Goal: Check status: Check status

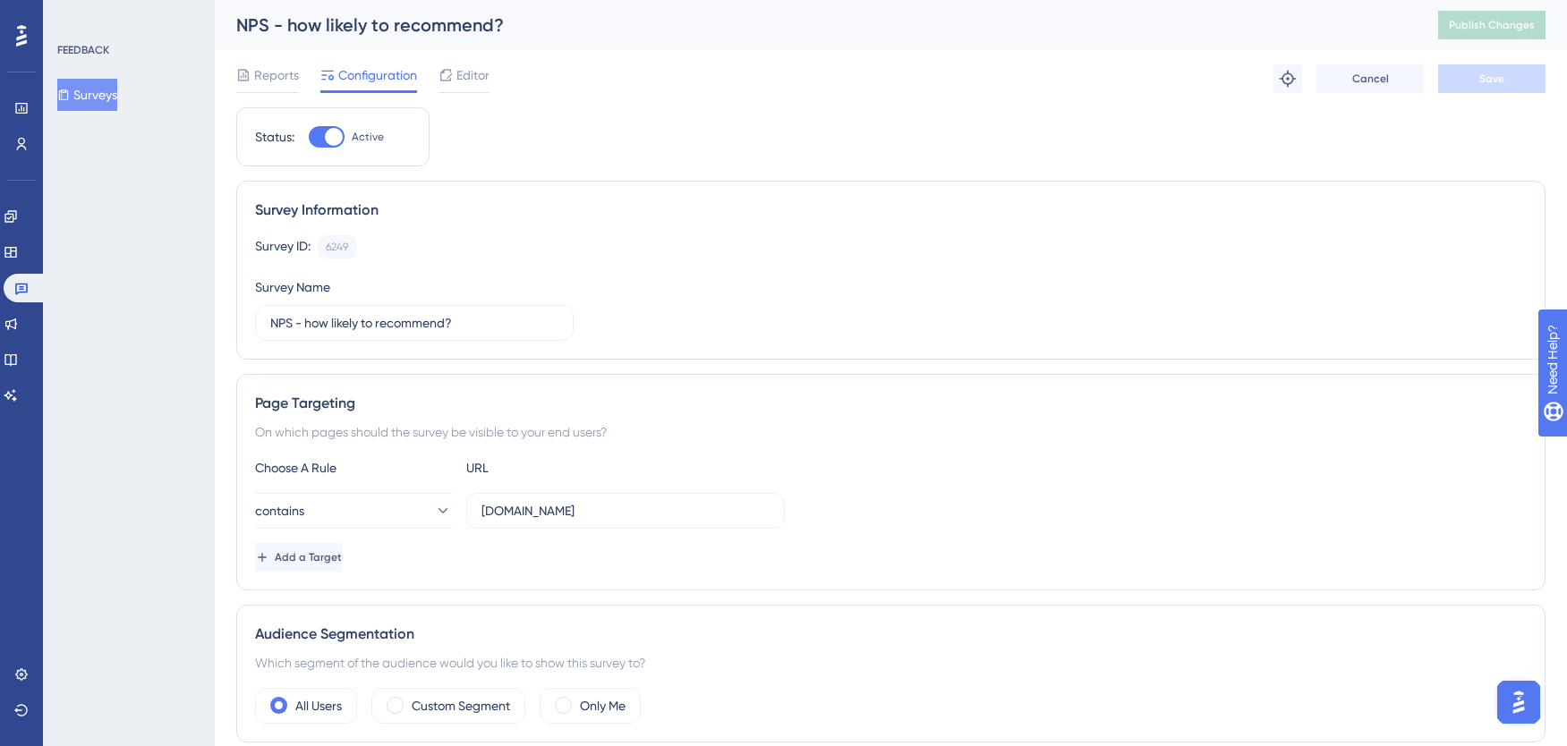
click at [98, 107] on button "Surveys" at bounding box center [87, 95] width 60 height 32
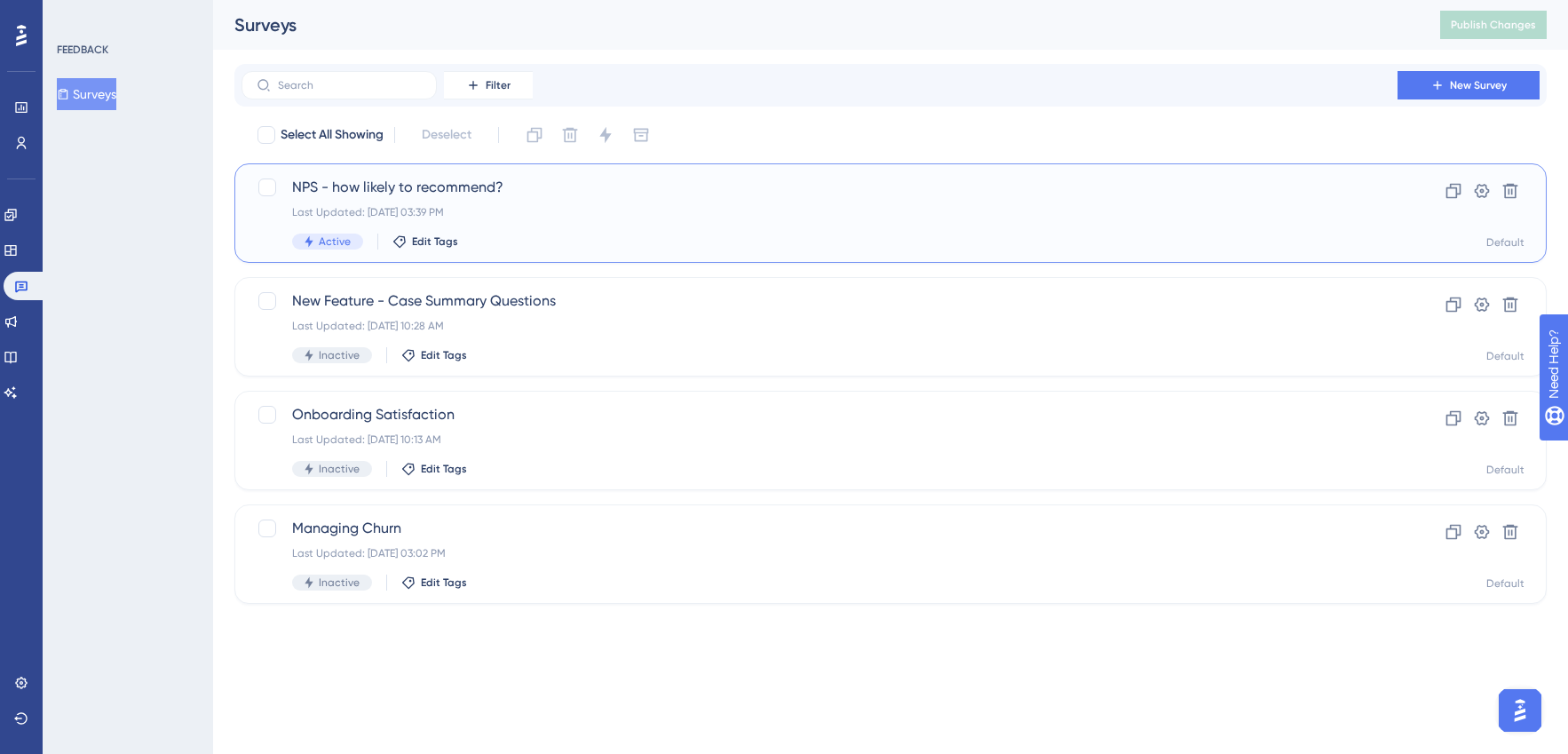
click at [598, 218] on div "Last Updated: [DATE] 03:39 PM" at bounding box center [818, 212] width 1054 height 14
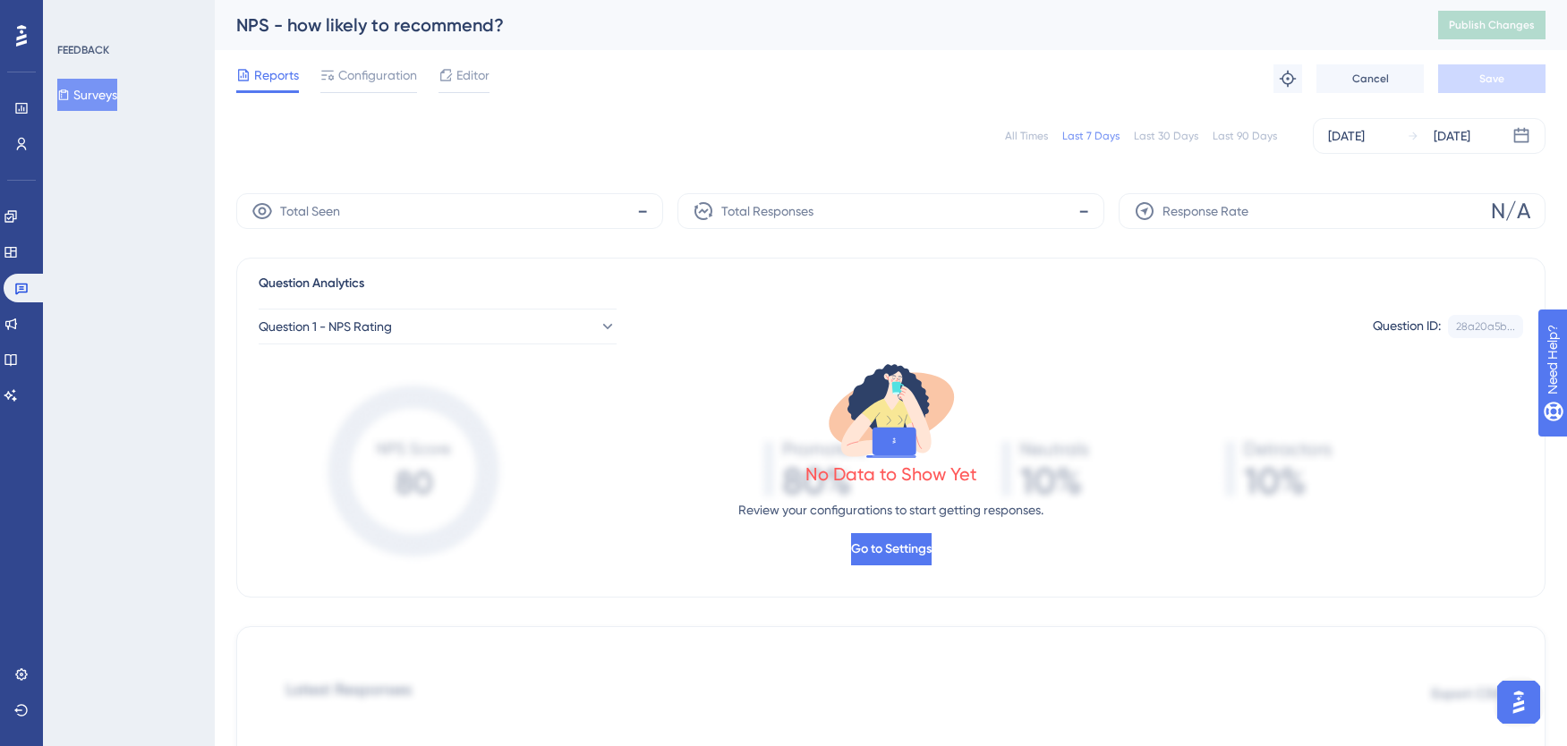
click at [1159, 134] on div "Last 30 Days" at bounding box center [1166, 136] width 64 height 14
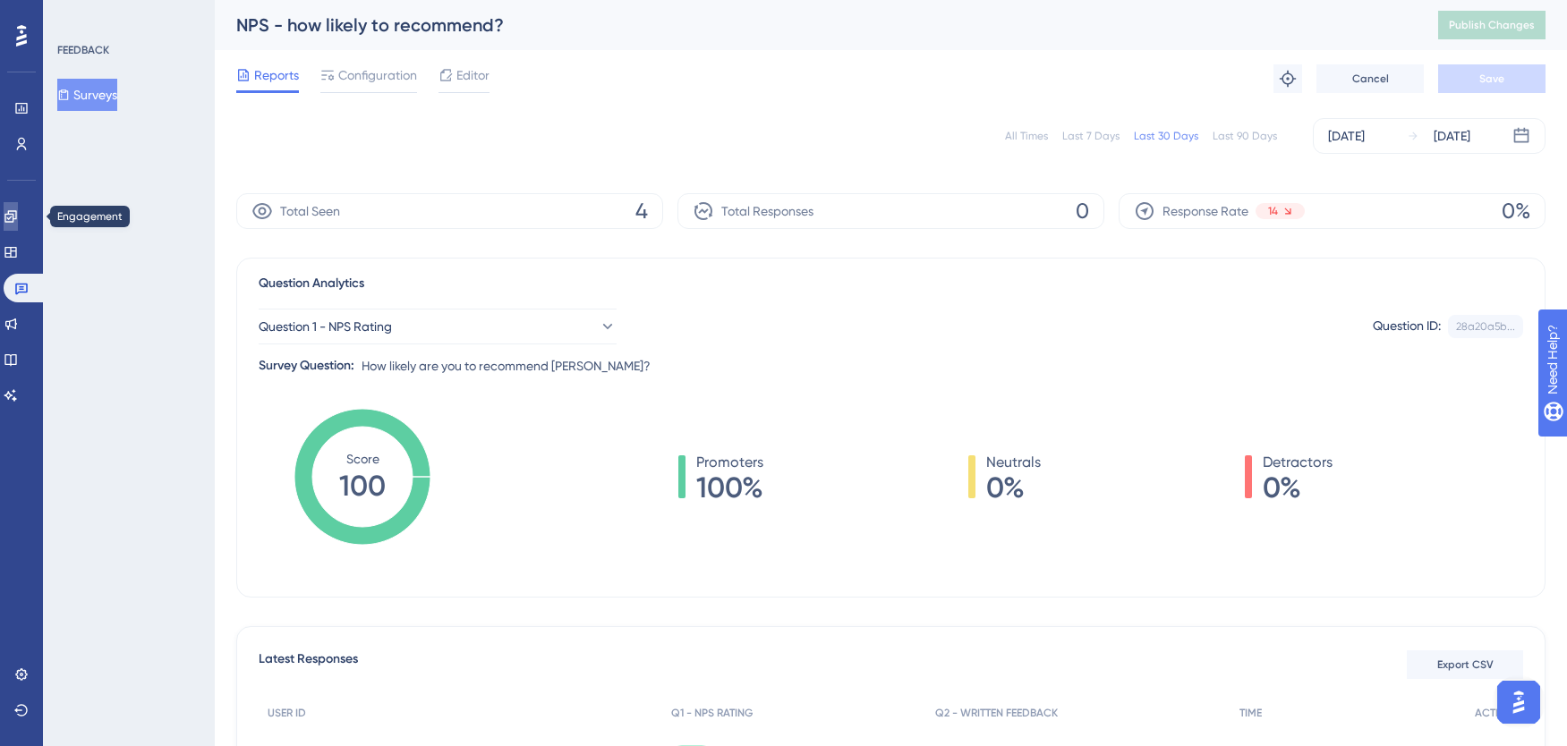
click at [16, 214] on icon at bounding box center [10, 216] width 12 height 12
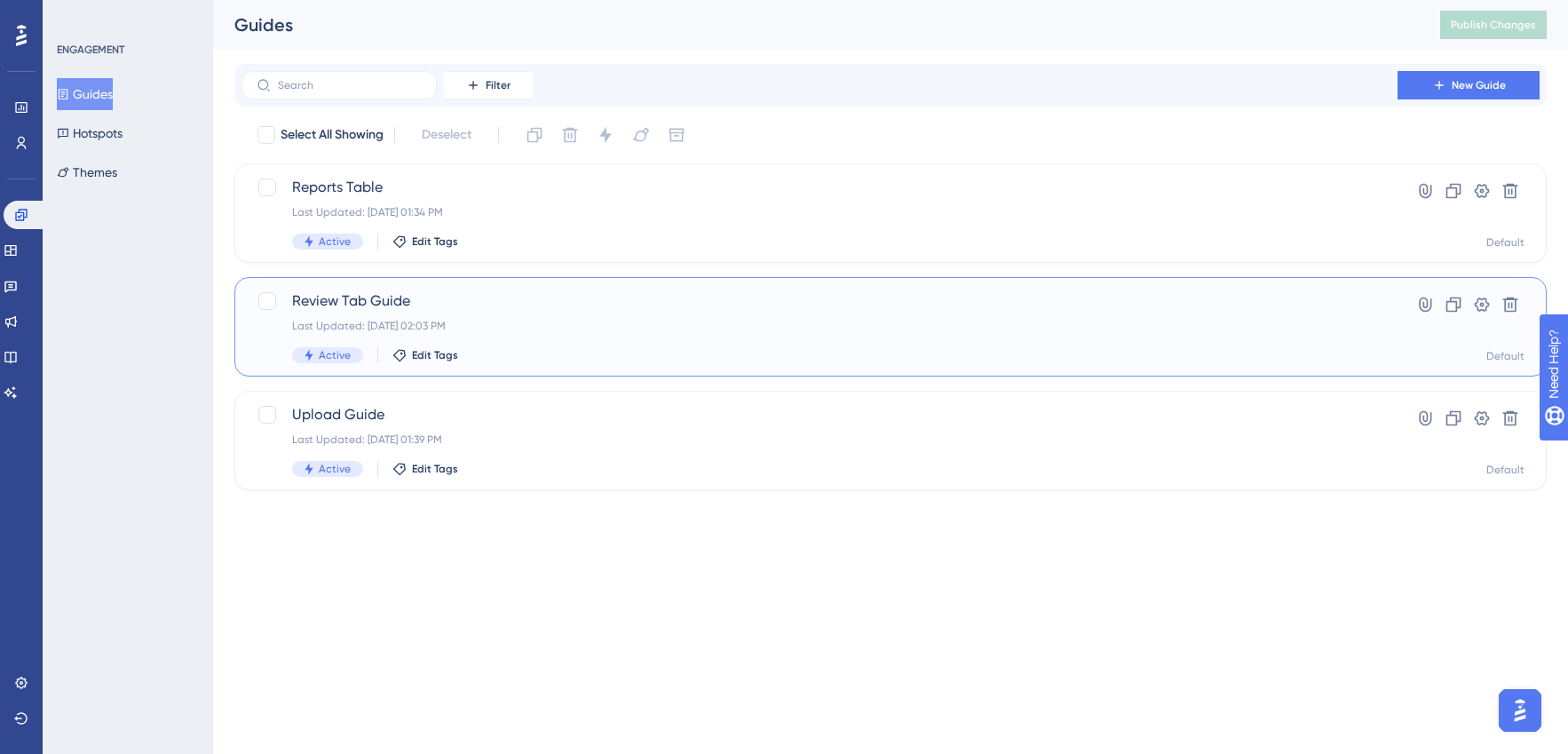
click at [574, 307] on span "Review Tab Guide" at bounding box center [818, 301] width 1054 height 21
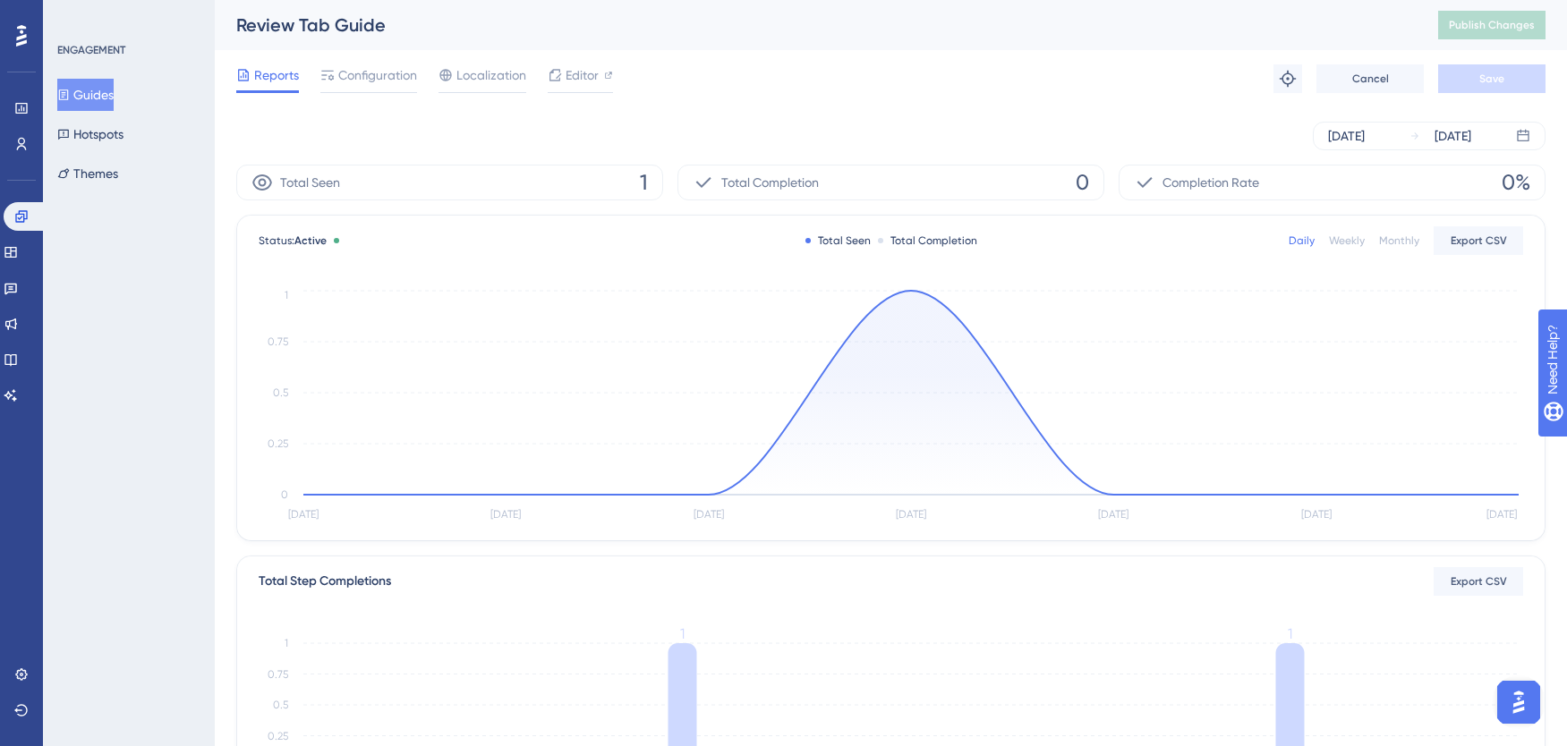
click at [916, 289] on icon "[DATE] Sep [DATE] Sep [DATE] Sep [DATE] 0 0.25 0.5 0.75 1" at bounding box center [891, 406] width 1265 height 240
click at [905, 291] on circle at bounding box center [911, 291] width 14 height 14
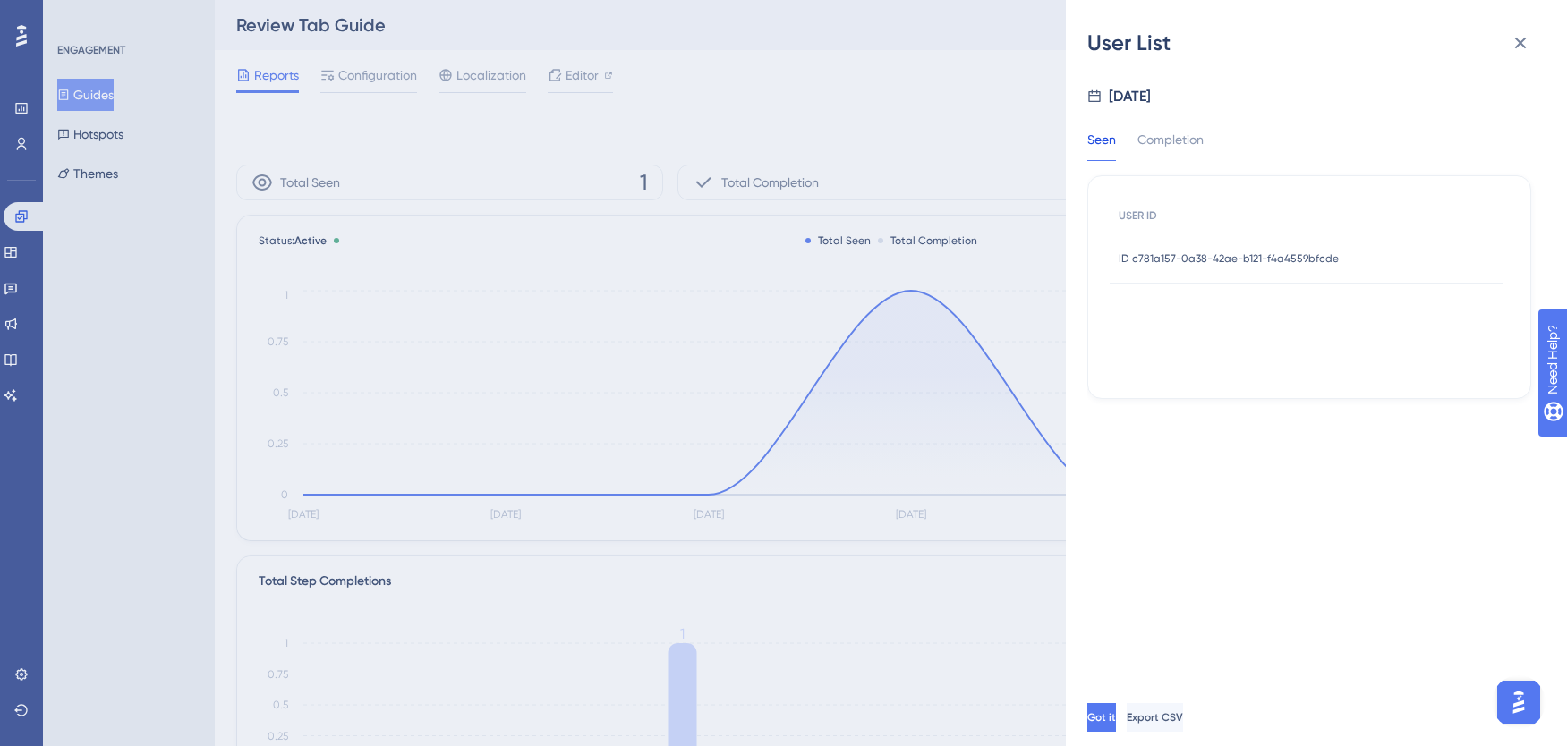
click at [1233, 254] on span "ID c781a157-0a38-42ae-b121-f4a4559bfcde" at bounding box center [1229, 259] width 220 height 14
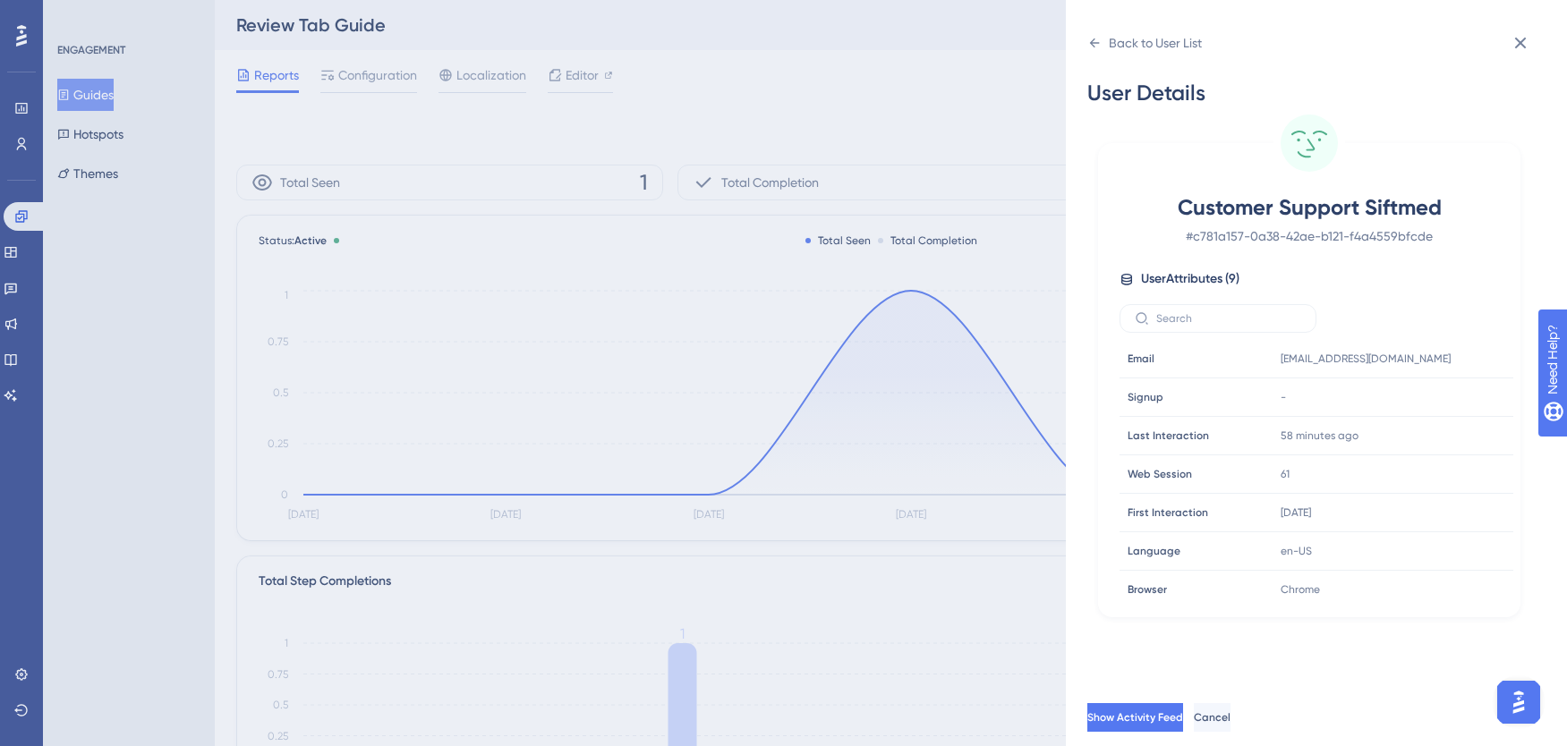
click at [122, 266] on div "Back to User List User Details Customer Support Siftmed # c781a157-0a38-42ae-b1…" at bounding box center [783, 373] width 1567 height 746
